Goal: Information Seeking & Learning: Understand process/instructions

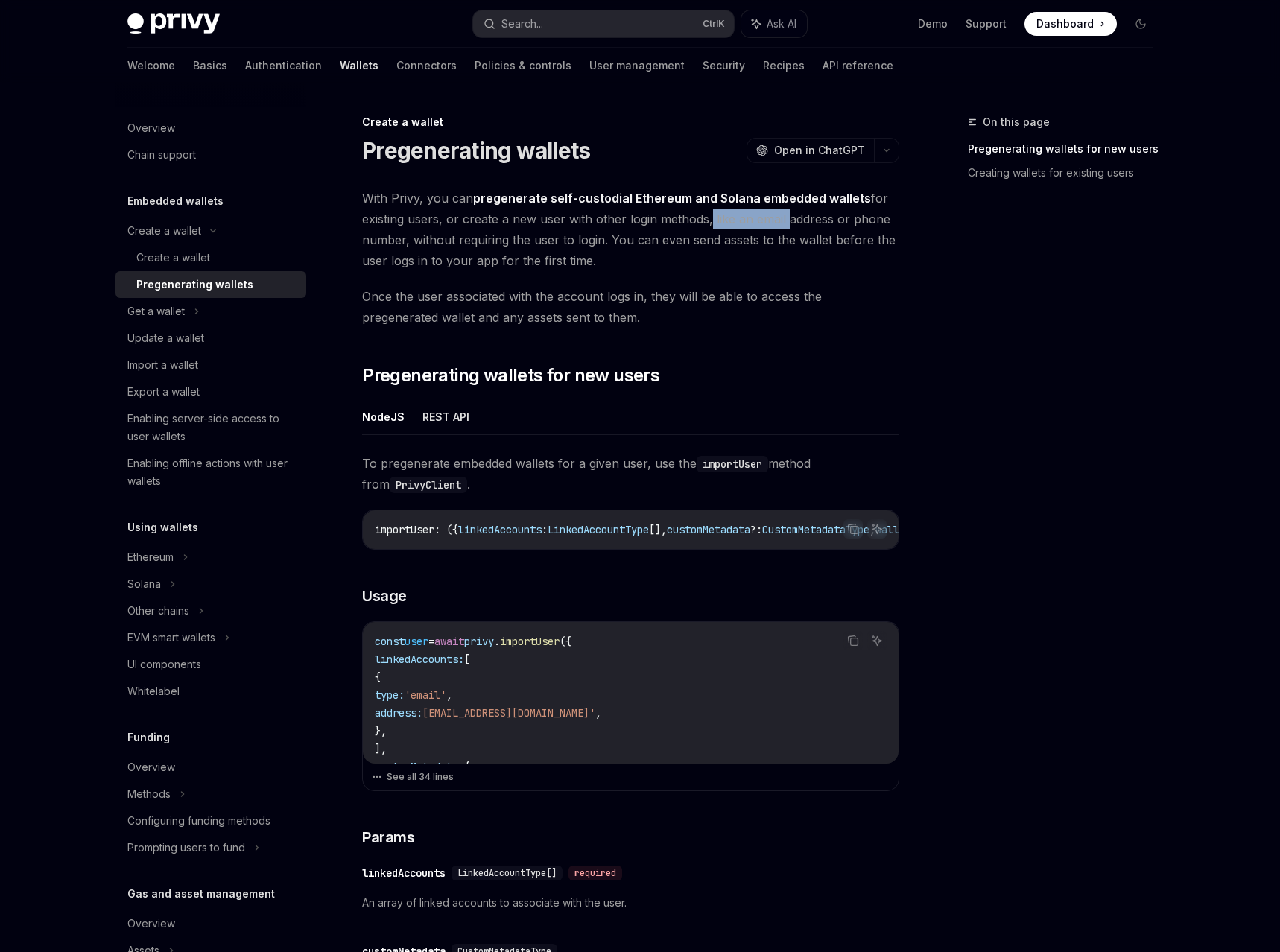
drag, startPoint x: 707, startPoint y: 218, endPoint x: 782, endPoint y: 219, distance: 75.0
click at [782, 219] on span "With Privy, you can pregenerate self-custodial Ethereum and Solana embedded wal…" at bounding box center [631, 229] width 537 height 83
click at [543, 230] on span "With Privy, you can pregenerate self-custodial Ethereum and Solana embedded wal…" at bounding box center [631, 229] width 537 height 83
drag, startPoint x: 410, startPoint y: 241, endPoint x: 595, endPoint y: 240, distance: 185.0
click at [595, 240] on span "With Privy, you can pregenerate self-custodial Ethereum and Solana embedded wal…" at bounding box center [631, 229] width 537 height 83
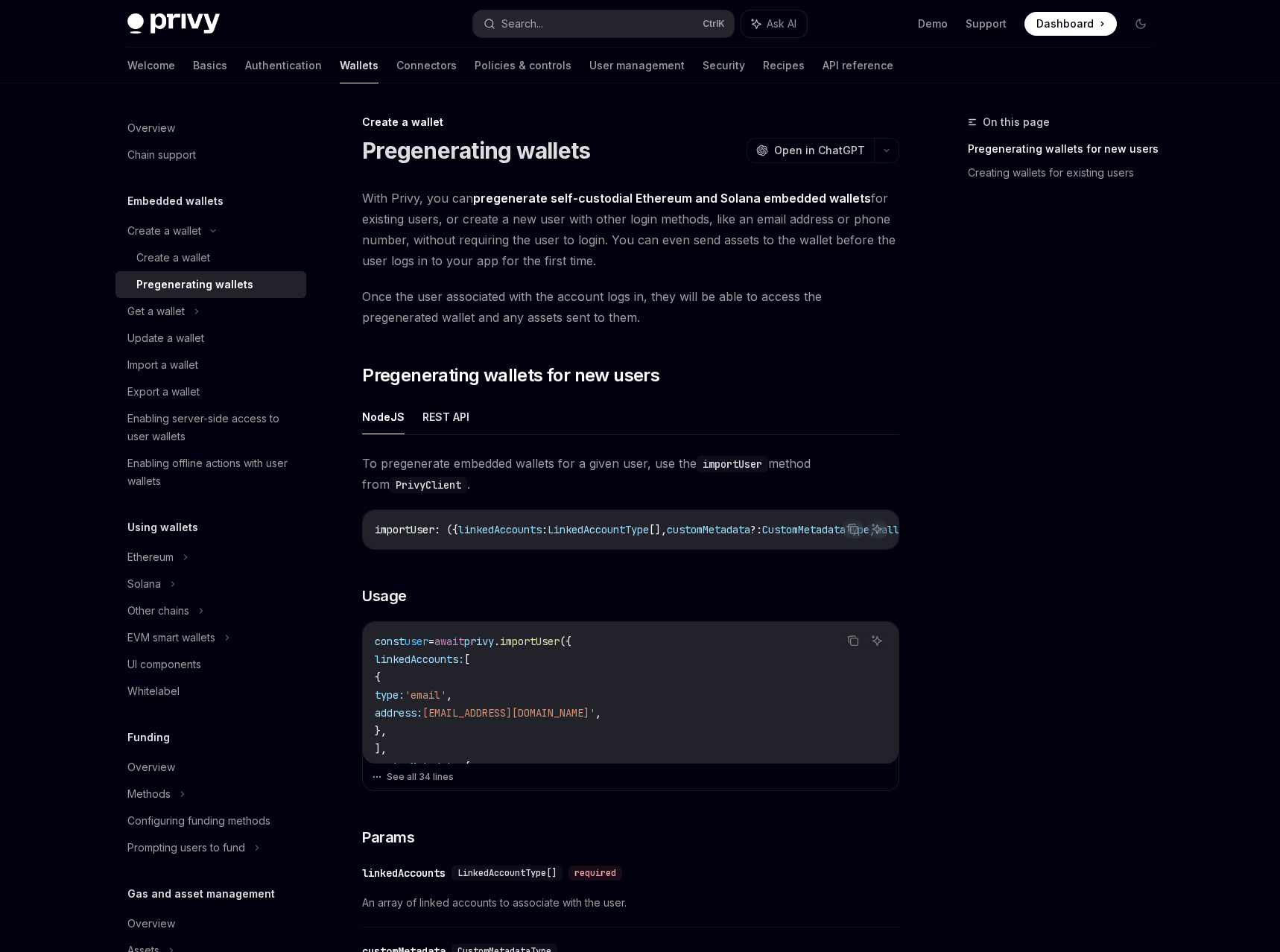
click at [624, 239] on span "With Privy, you can pregenerate self-custodial Ethereum and Solana embedded wal…" at bounding box center [631, 229] width 537 height 83
drag, startPoint x: 607, startPoint y: 238, endPoint x: 504, endPoint y: 270, distance: 107.9
click at [504, 270] on span "With Privy, you can pregenerate self-custodial Ethereum and Solana embedded wal…" at bounding box center [631, 229] width 537 height 83
drag, startPoint x: 398, startPoint y: 294, endPoint x: 359, endPoint y: 299, distance: 39.3
click at [390, 296] on span "Once the user associated with the account logs in, they will be able to access …" at bounding box center [631, 306] width 537 height 42
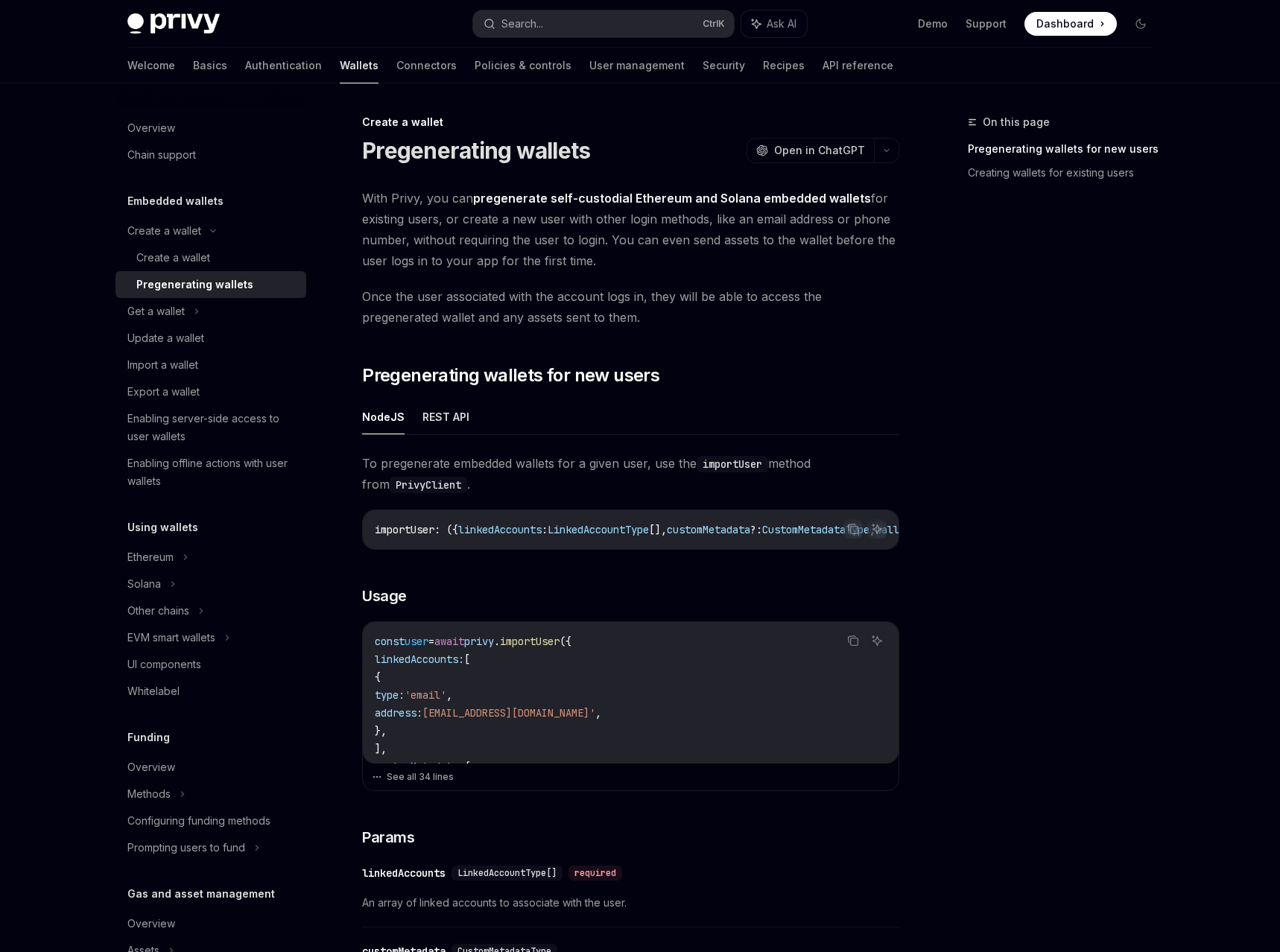
drag, startPoint x: 362, startPoint y: 299, endPoint x: 714, endPoint y: 303, distance: 352.0
click at [714, 308] on span "Once the user associated with the account logs in, they will be able to access …" at bounding box center [631, 306] width 537 height 42
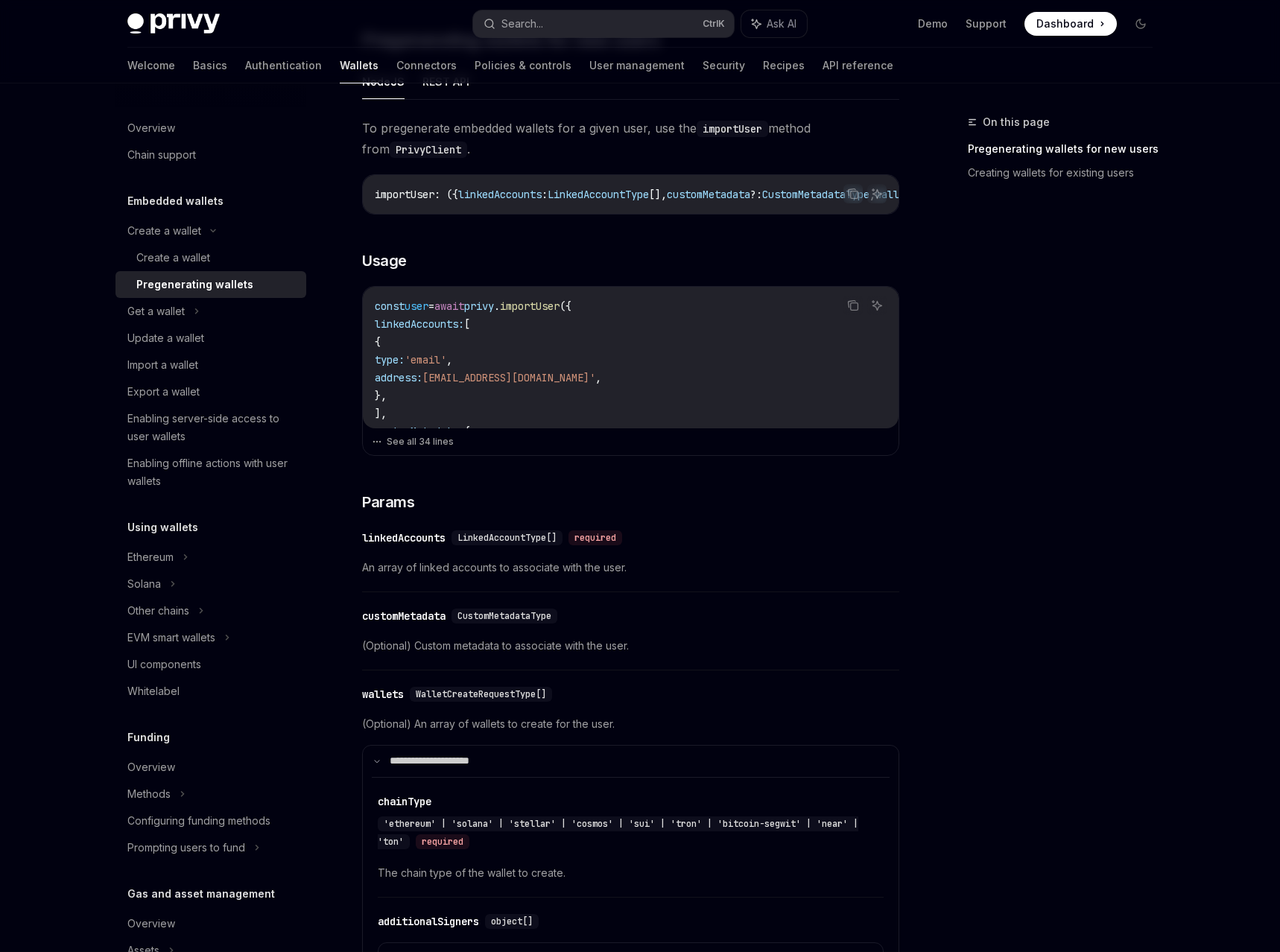
scroll to position [380, 0]
